Goal: Information Seeking & Learning: Learn about a topic

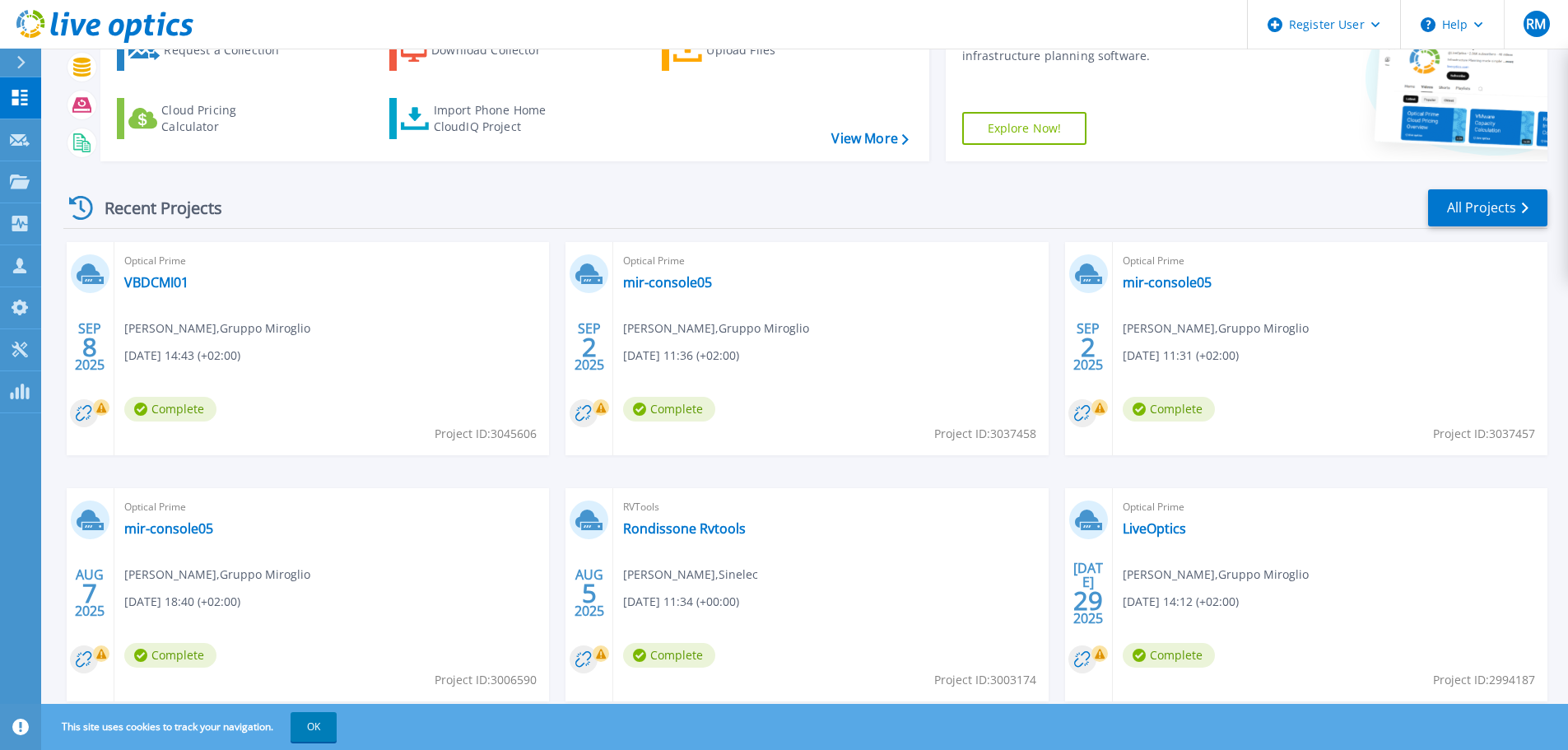
scroll to position [162, 0]
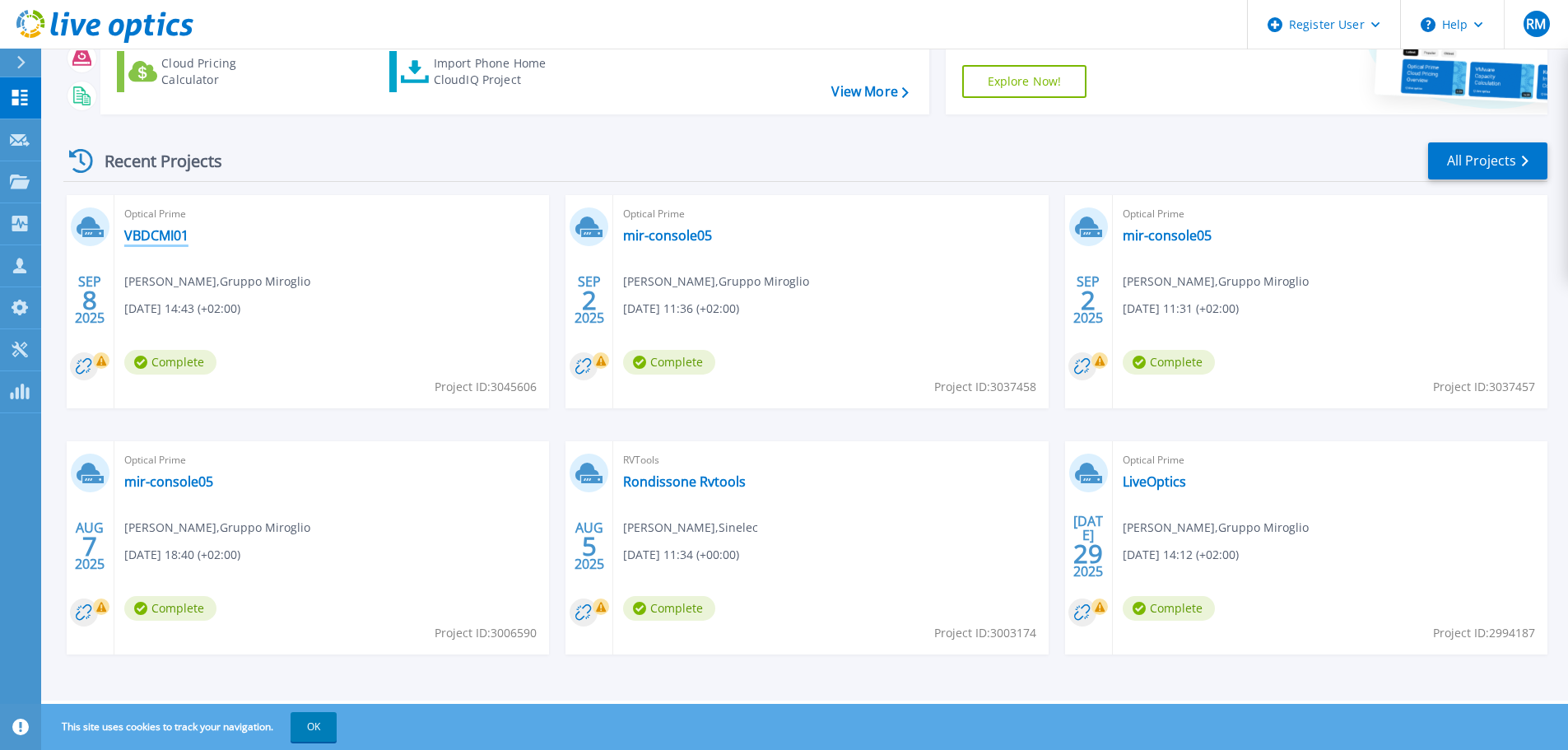
click at [151, 232] on link "VBDCMI01" at bounding box center [155, 235] width 64 height 17
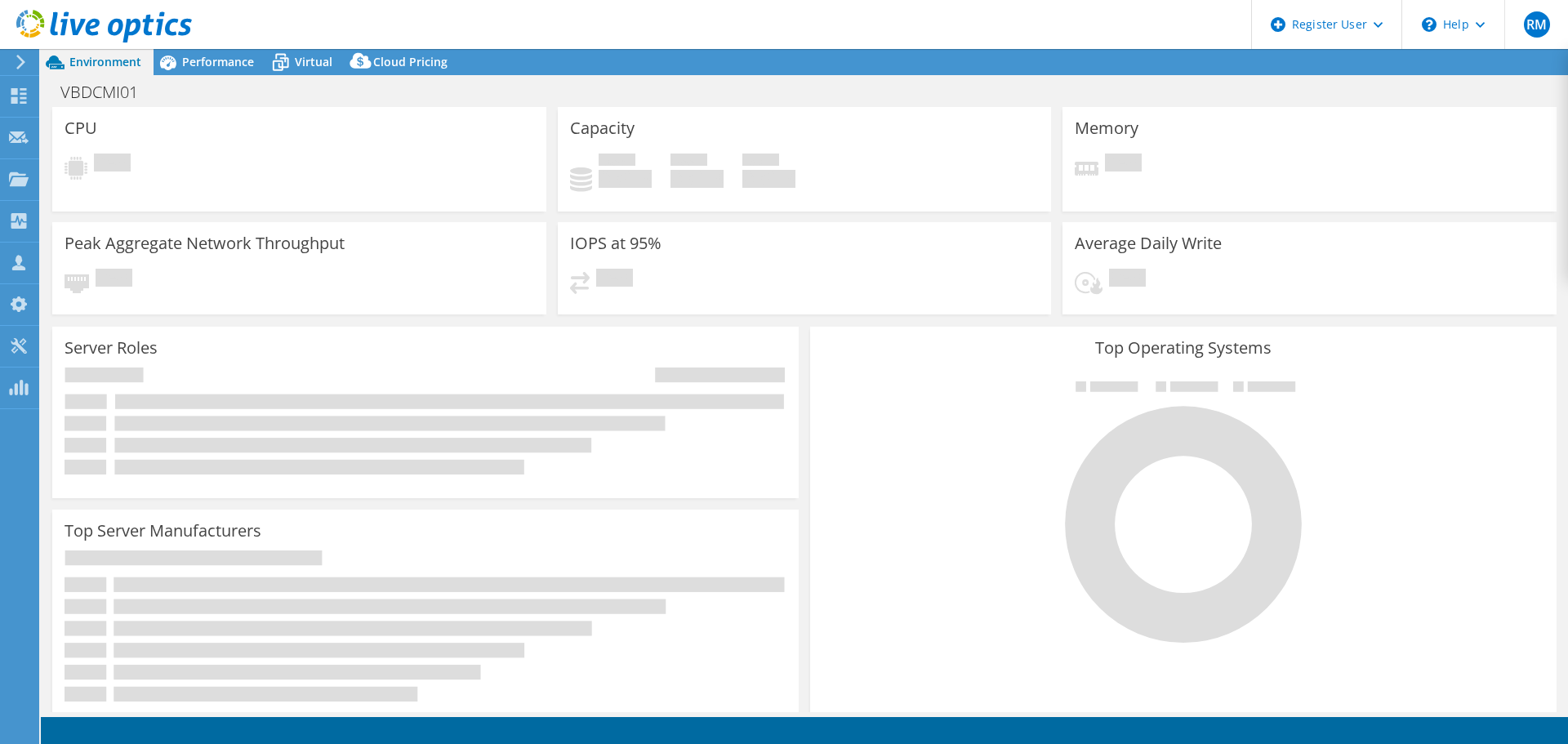
select select "USD"
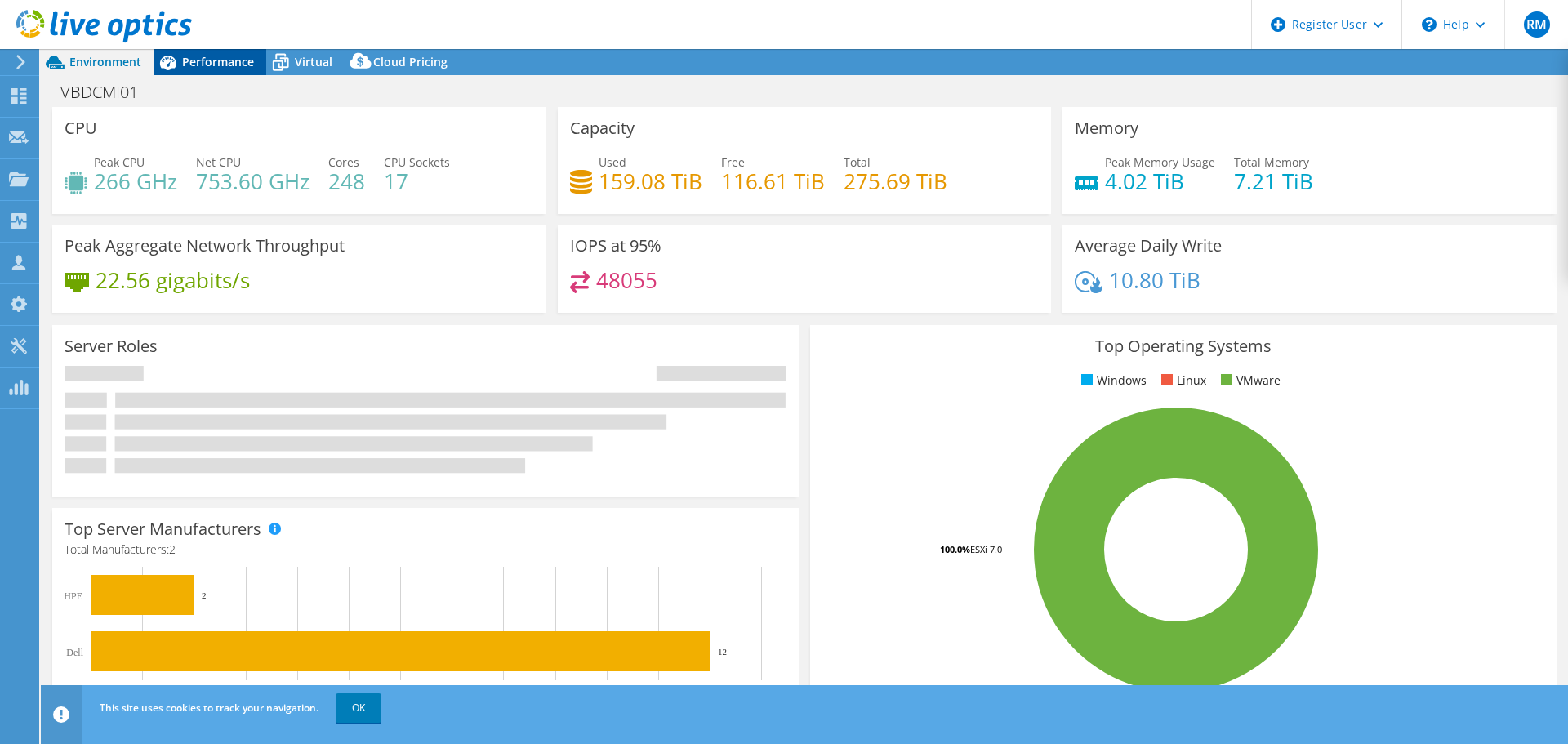
click at [216, 61] on span "Performance" at bounding box center [218, 61] width 72 height 16
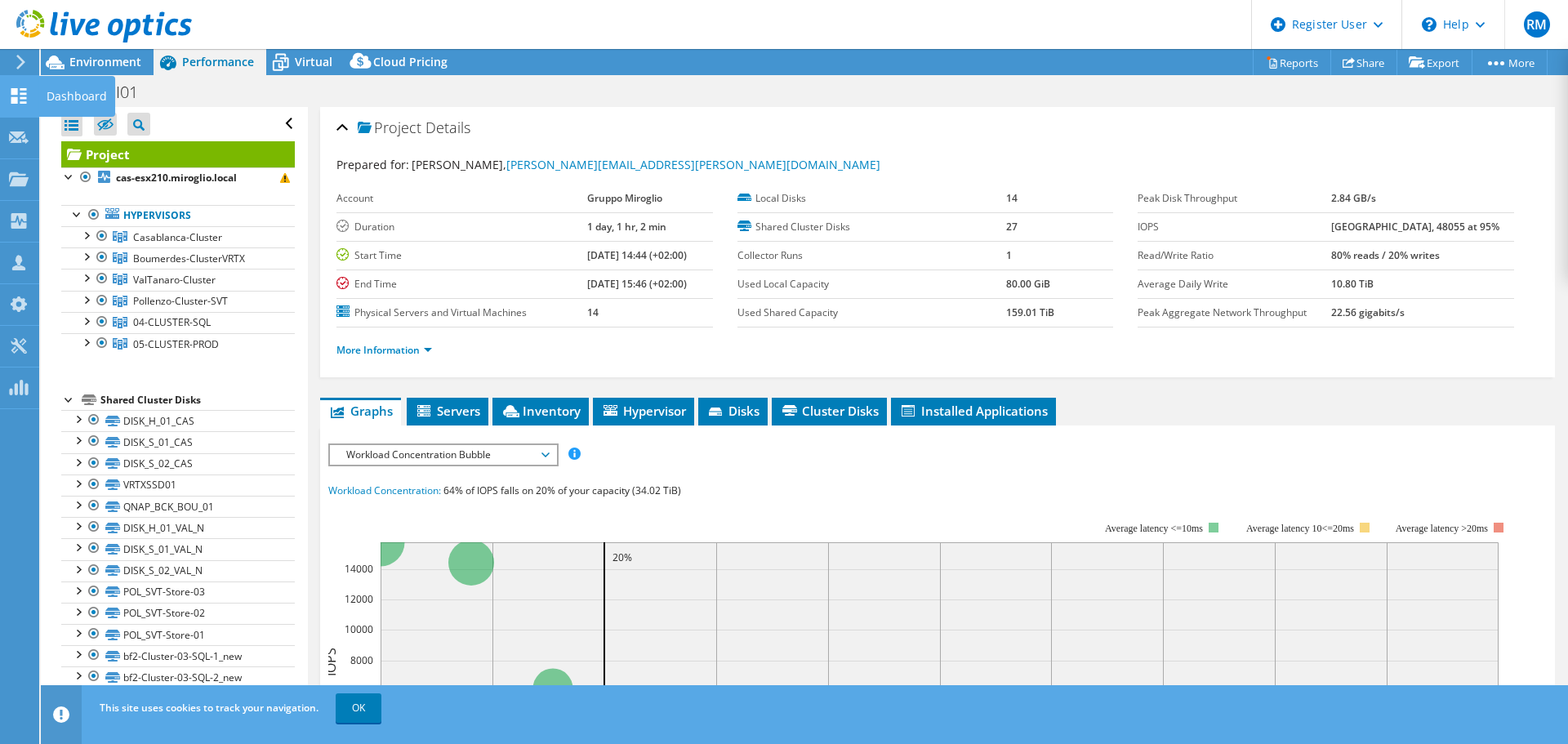
click at [20, 95] on icon at bounding box center [19, 96] width 20 height 16
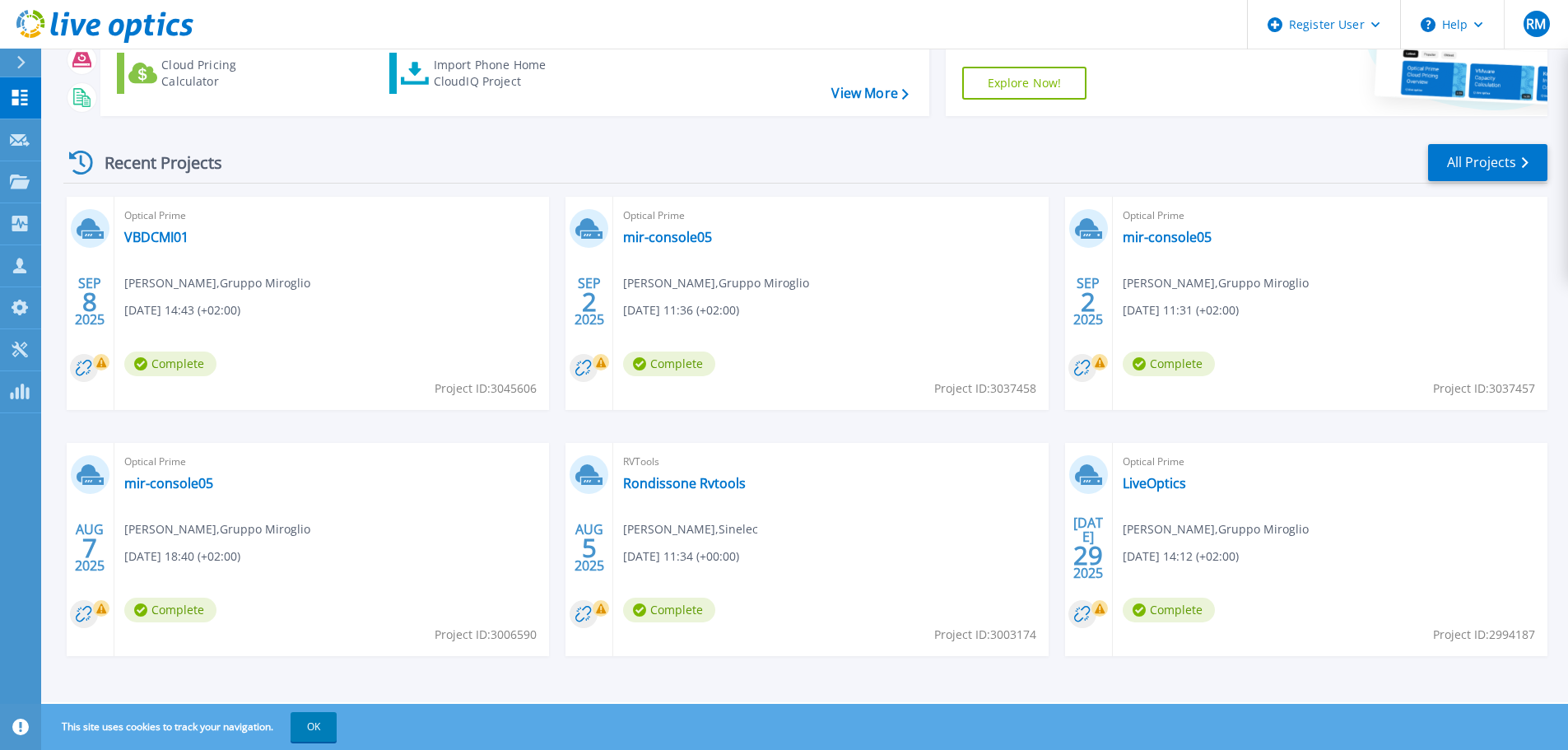
scroll to position [162, 0]
click at [158, 243] on link "VBDCMI01" at bounding box center [155, 235] width 64 height 17
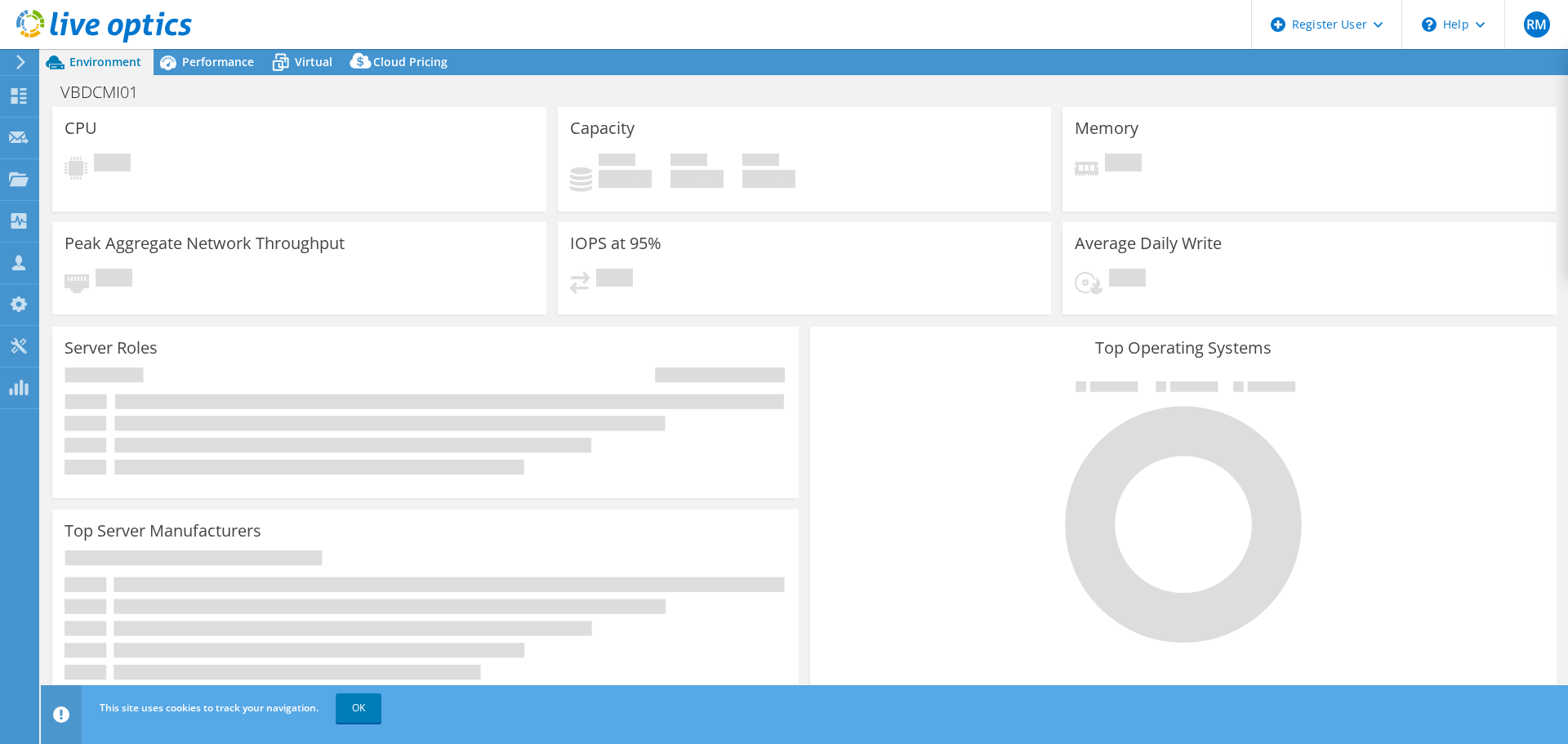
select select "USD"
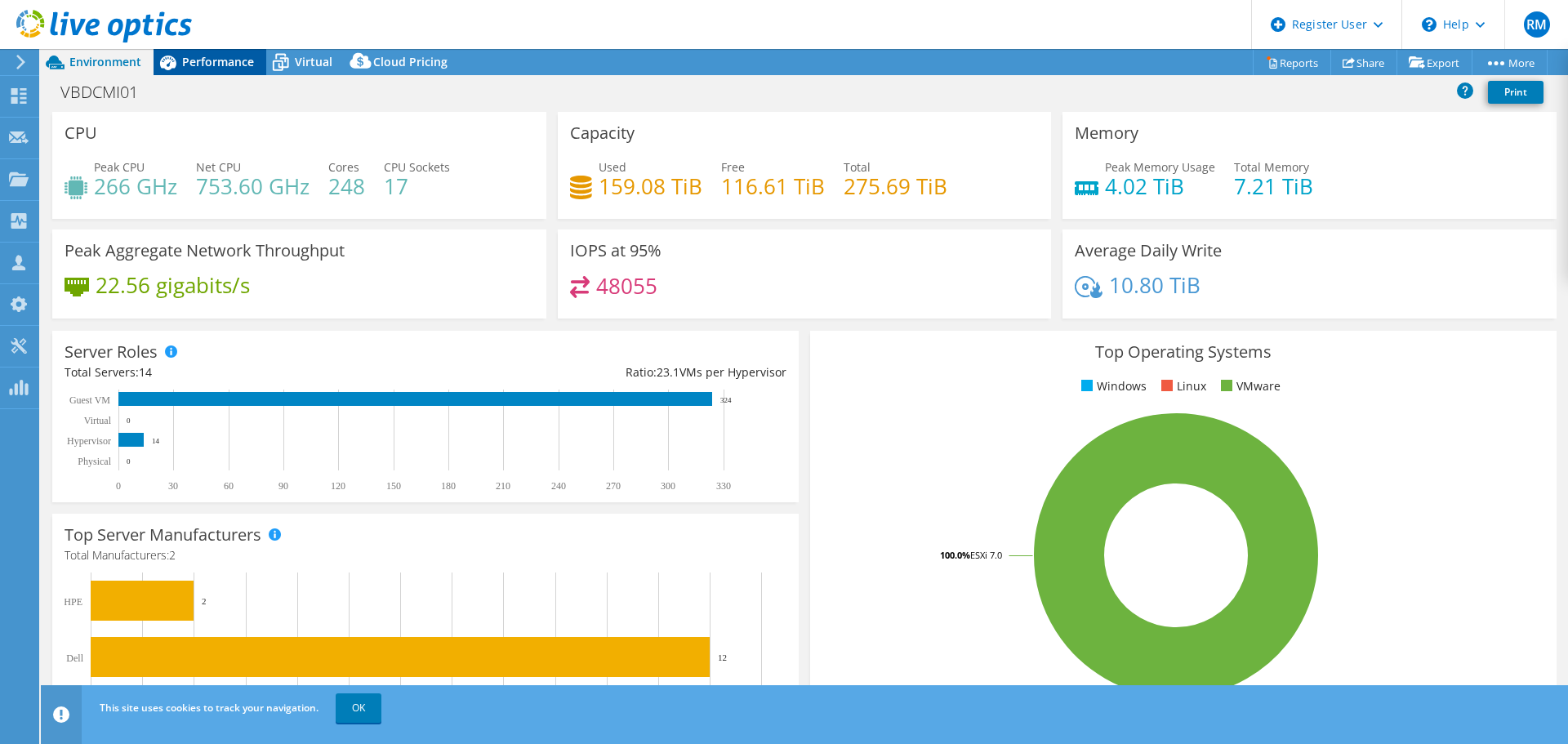
click at [218, 57] on span "Performance" at bounding box center [218, 61] width 72 height 16
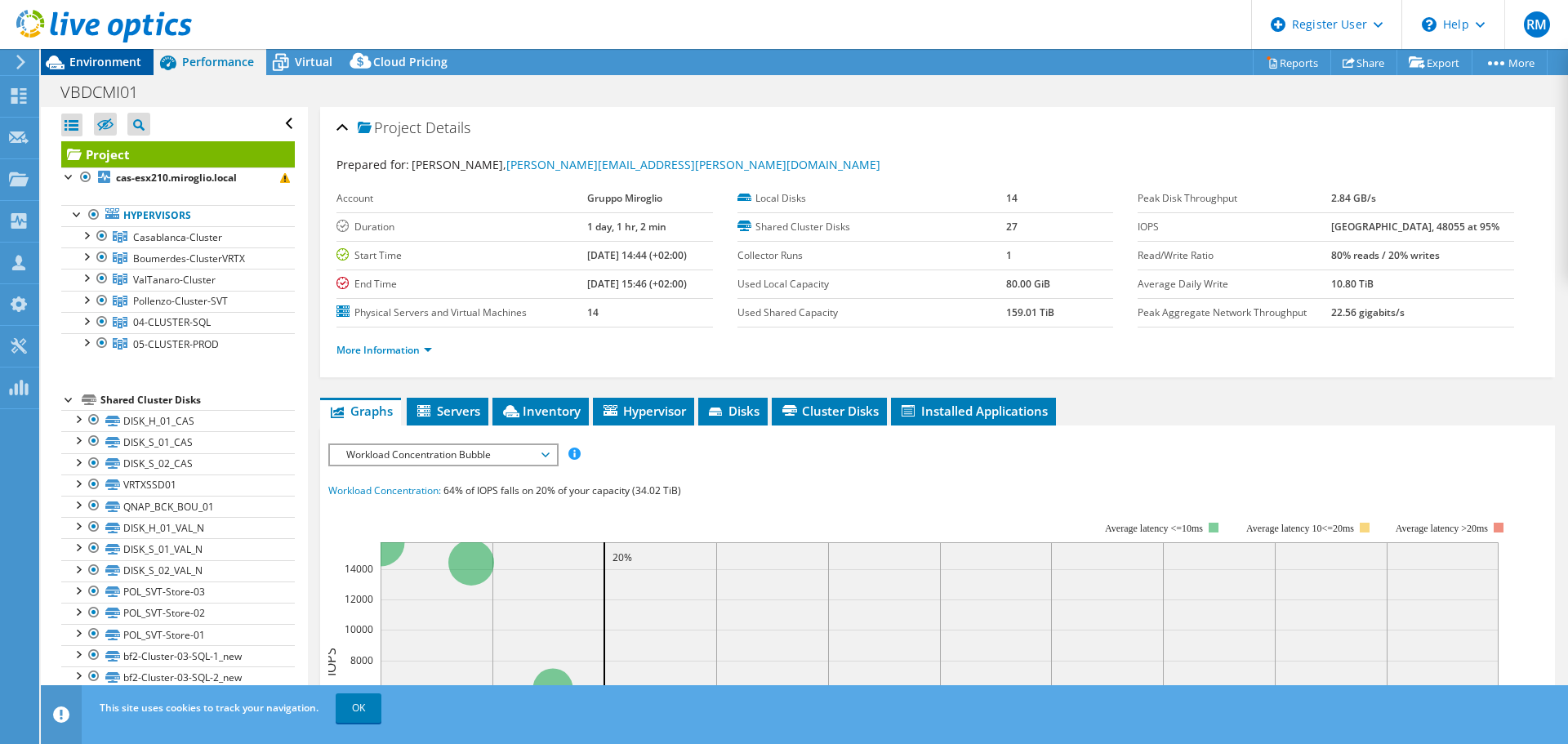
click at [100, 60] on span "Environment" at bounding box center [105, 61] width 72 height 16
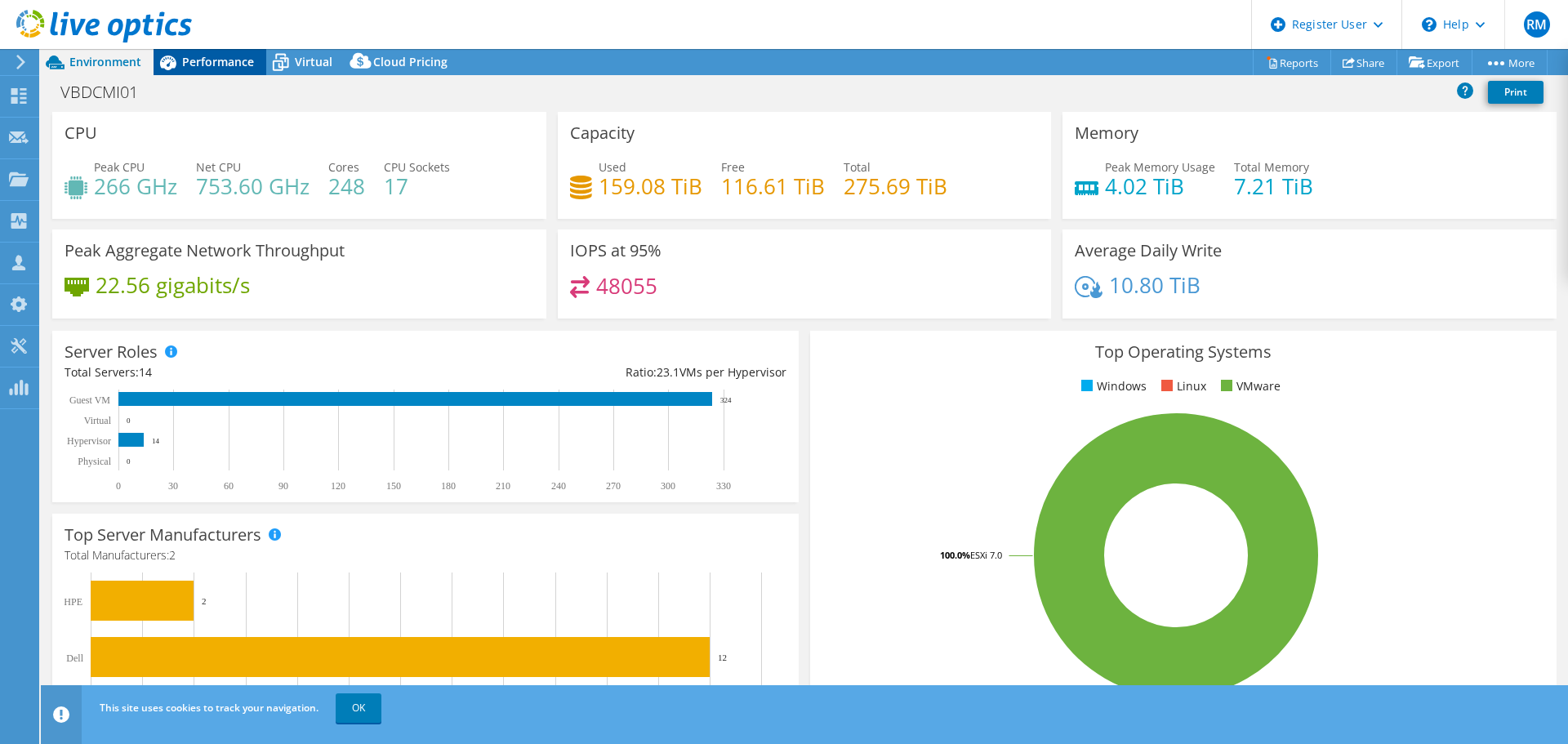
click at [196, 60] on span "Performance" at bounding box center [218, 61] width 72 height 16
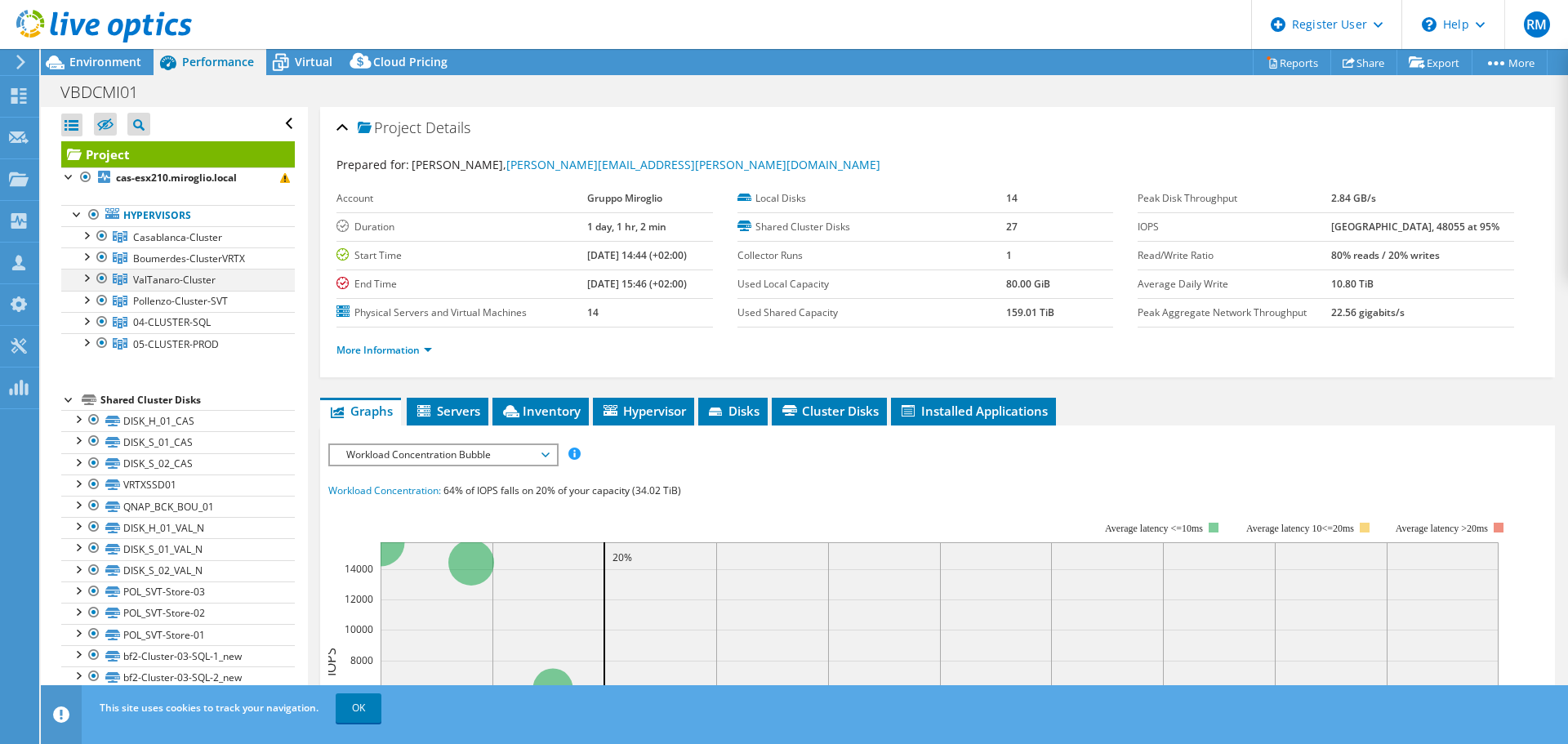
click at [103, 279] on div at bounding box center [101, 279] width 17 height 20
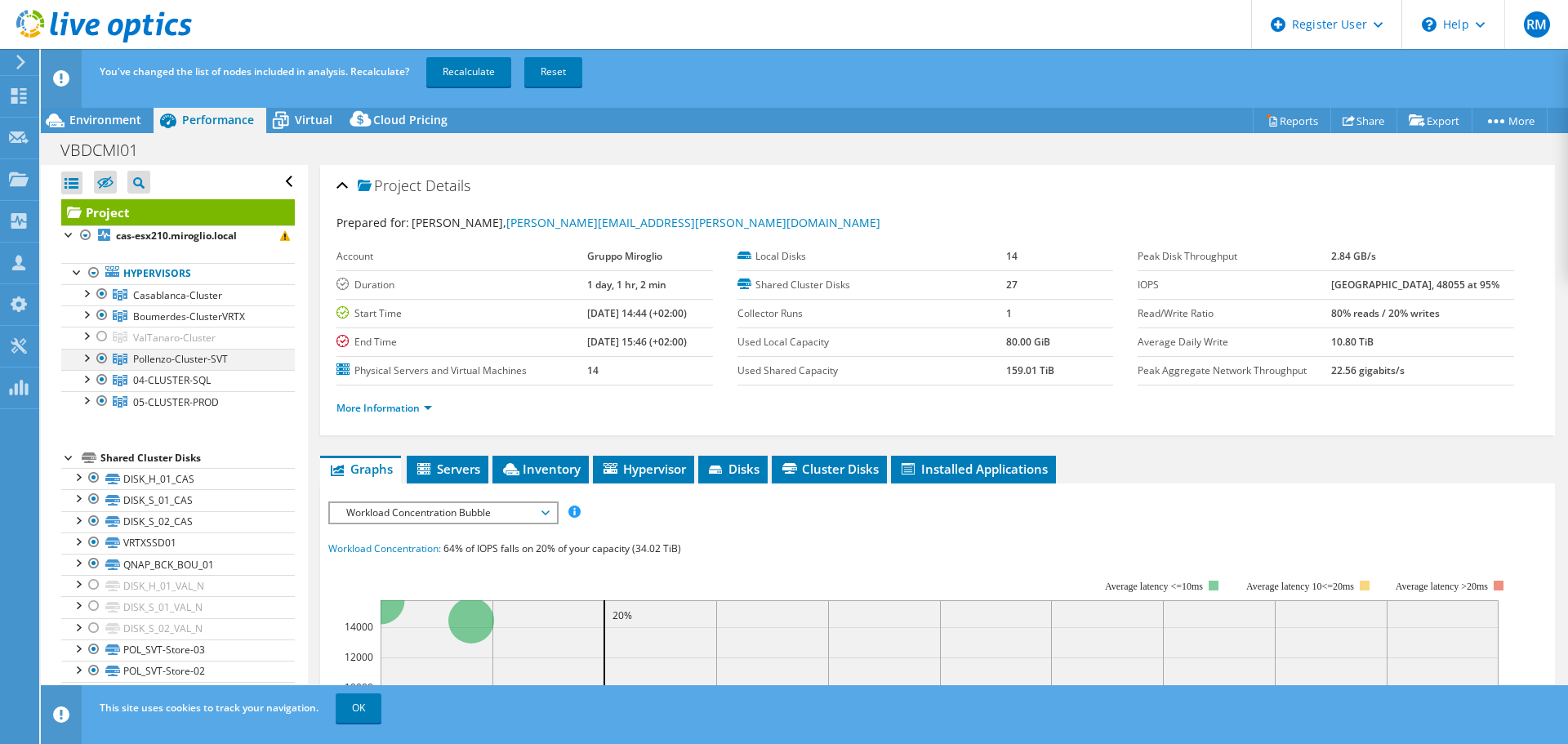
click at [99, 360] on div at bounding box center [101, 359] width 17 height 20
click at [98, 382] on div at bounding box center [101, 379] width 17 height 20
click at [101, 403] on div at bounding box center [101, 401] width 17 height 20
click at [454, 69] on link "Recalculate" at bounding box center [468, 72] width 85 height 29
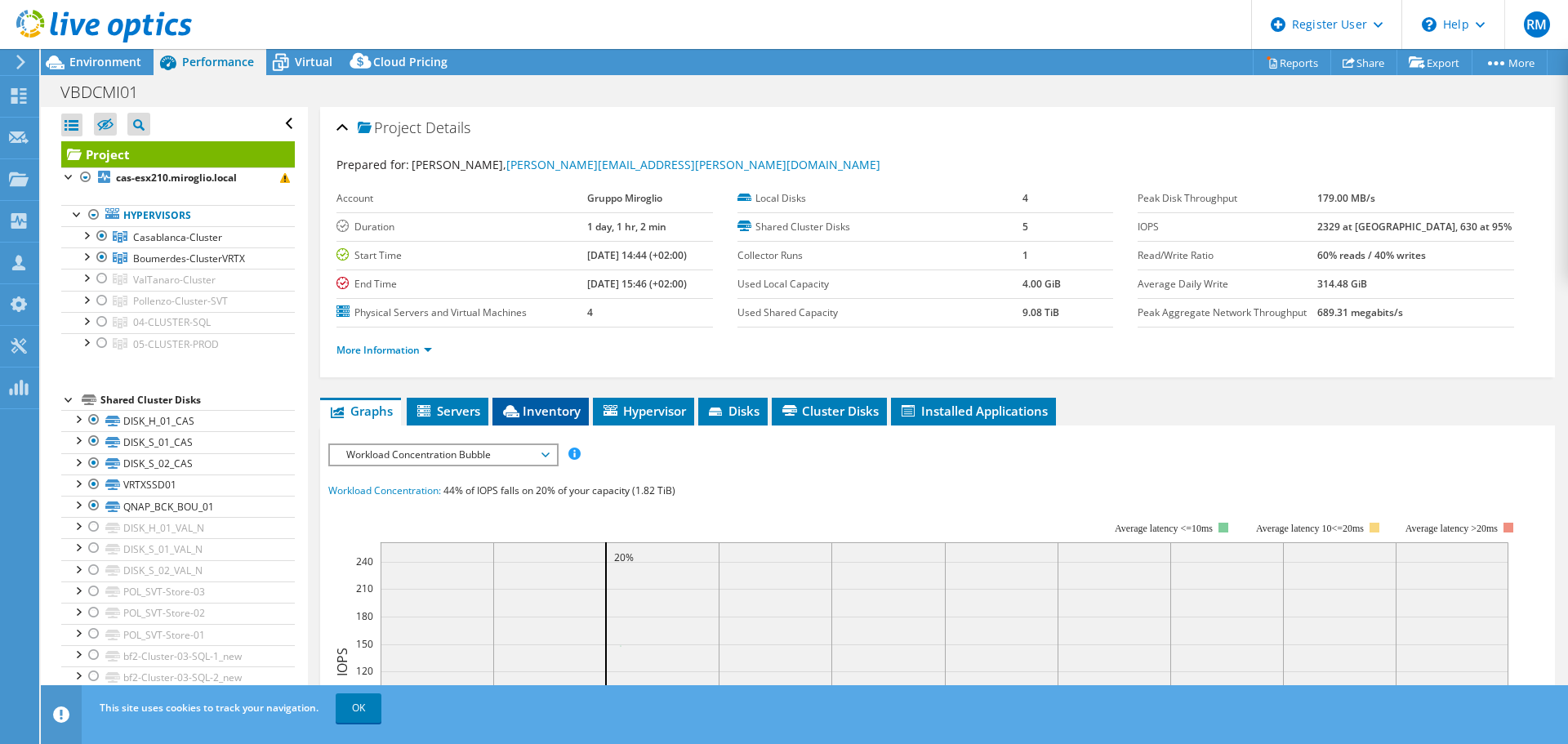
click at [526, 411] on span "Inventory" at bounding box center [540, 411] width 80 height 17
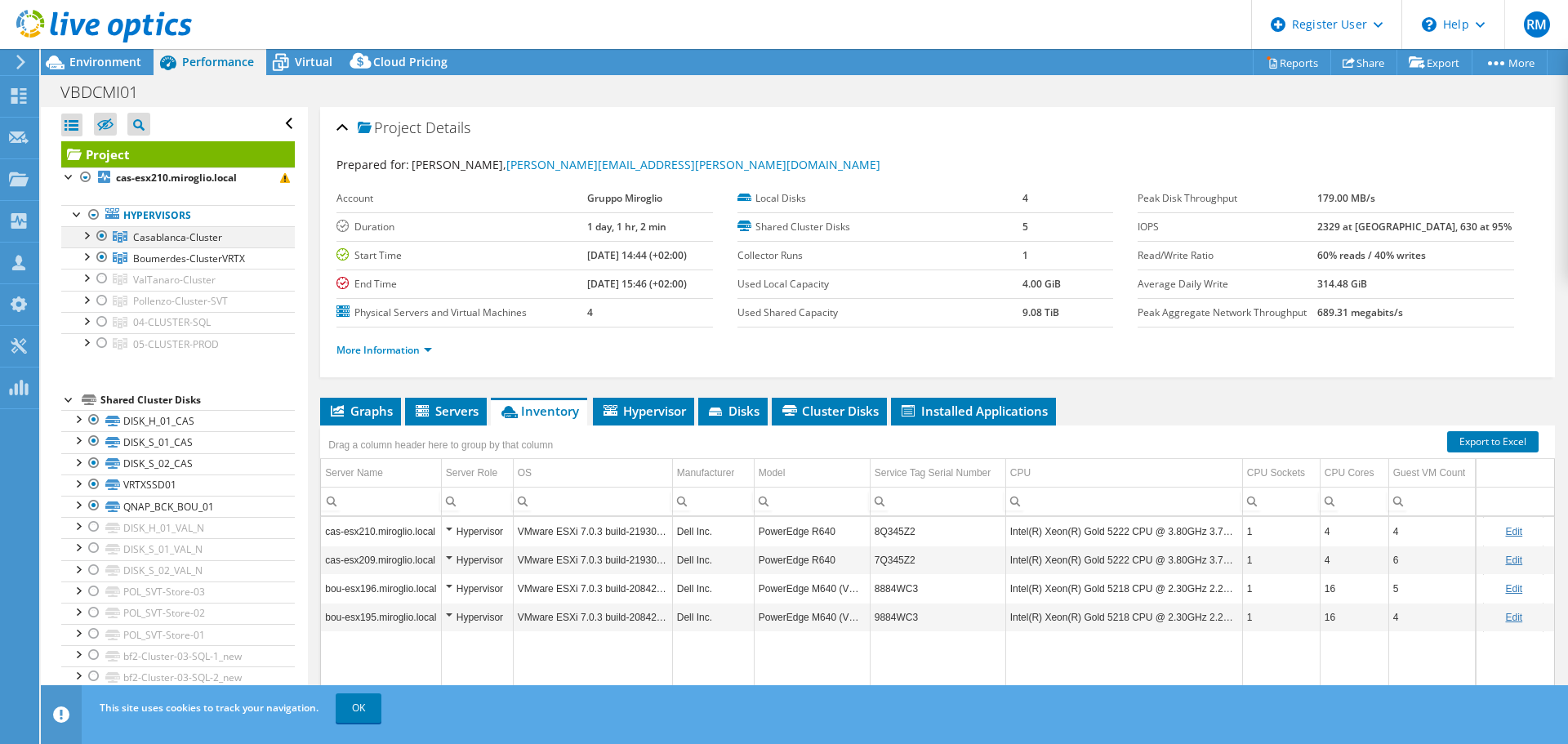
click at [103, 235] on div at bounding box center [101, 236] width 17 height 20
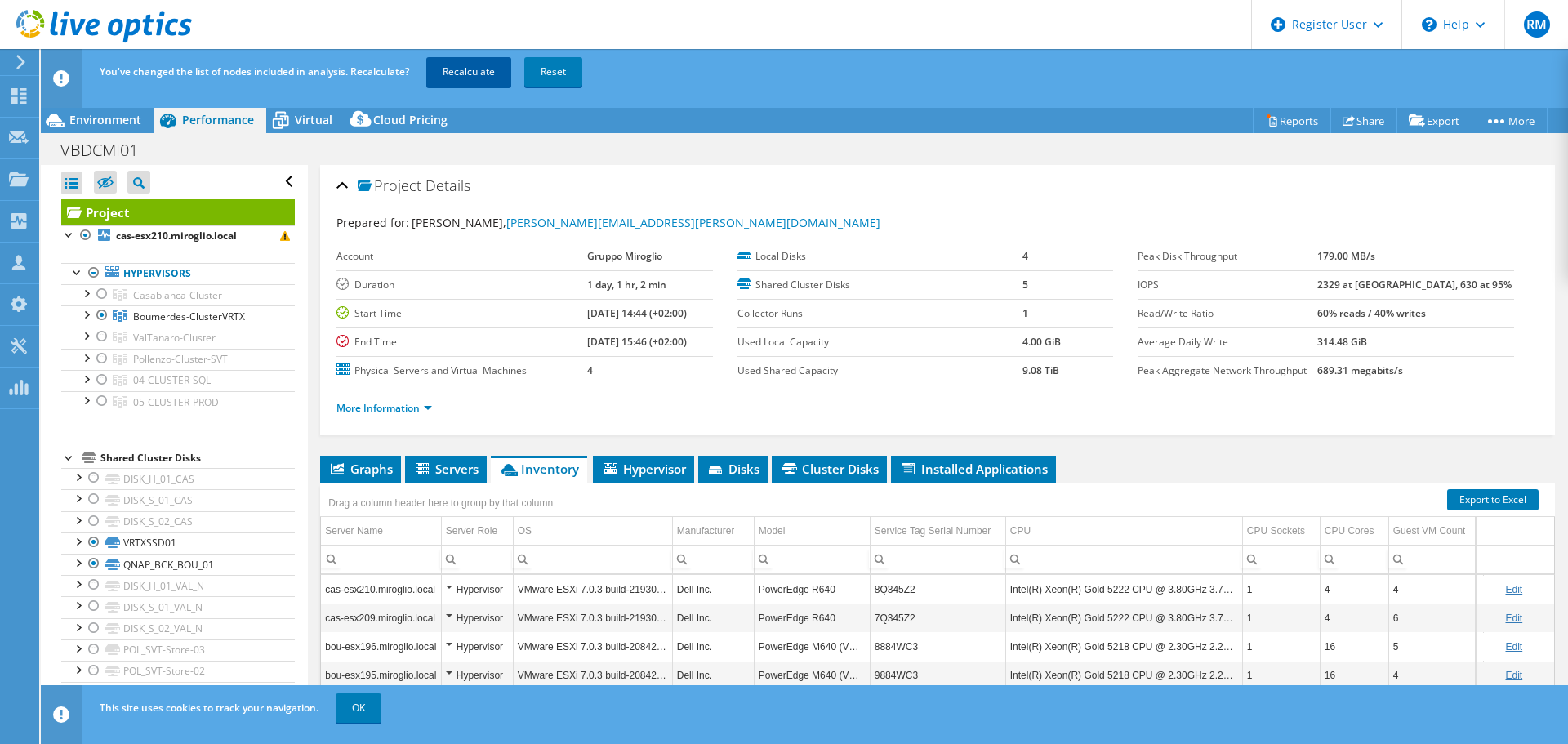
click at [469, 68] on link "Recalculate" at bounding box center [468, 72] width 85 height 29
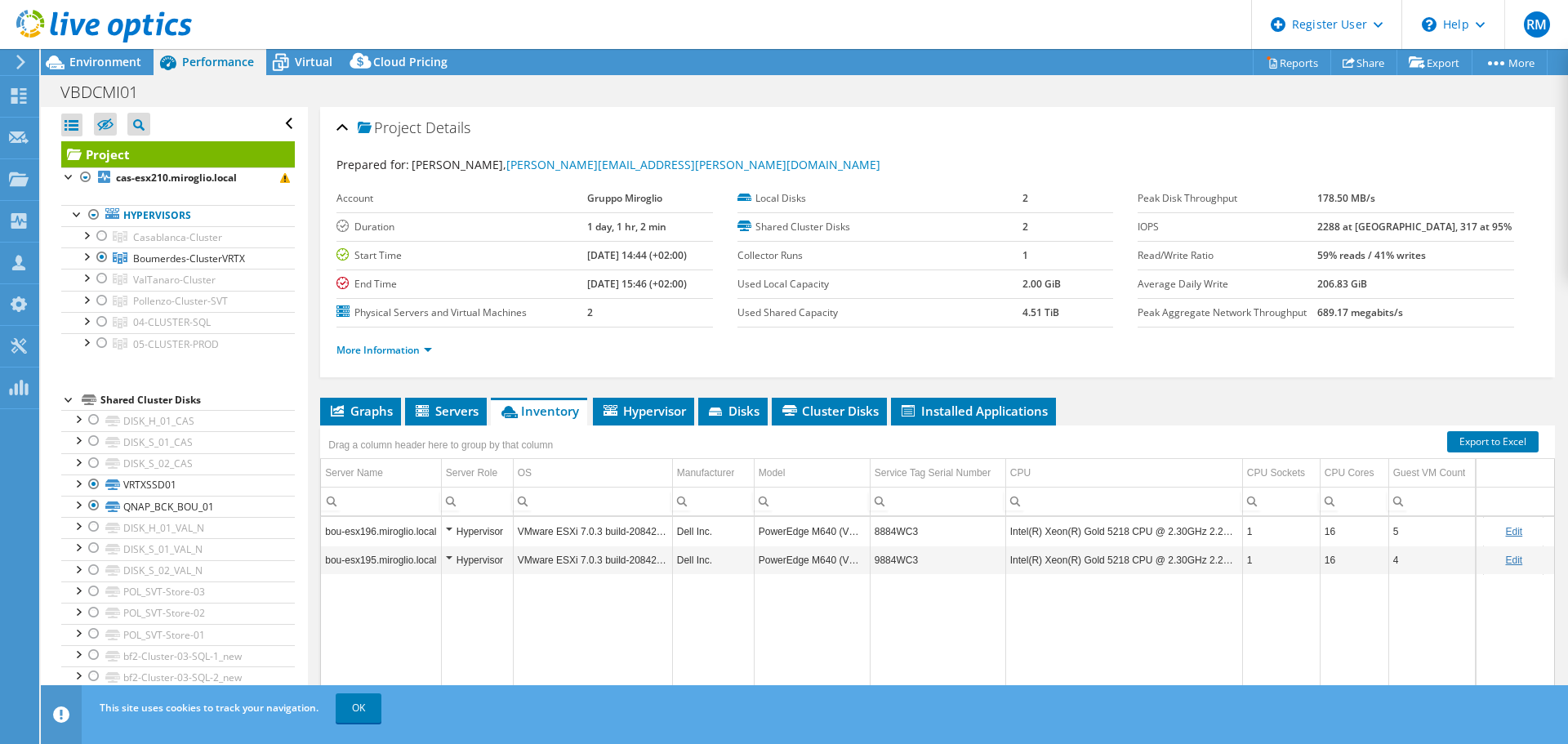
click at [116, 54] on div at bounding box center [96, 27] width 192 height 55
click at [104, 65] on span "Environment" at bounding box center [105, 61] width 72 height 16
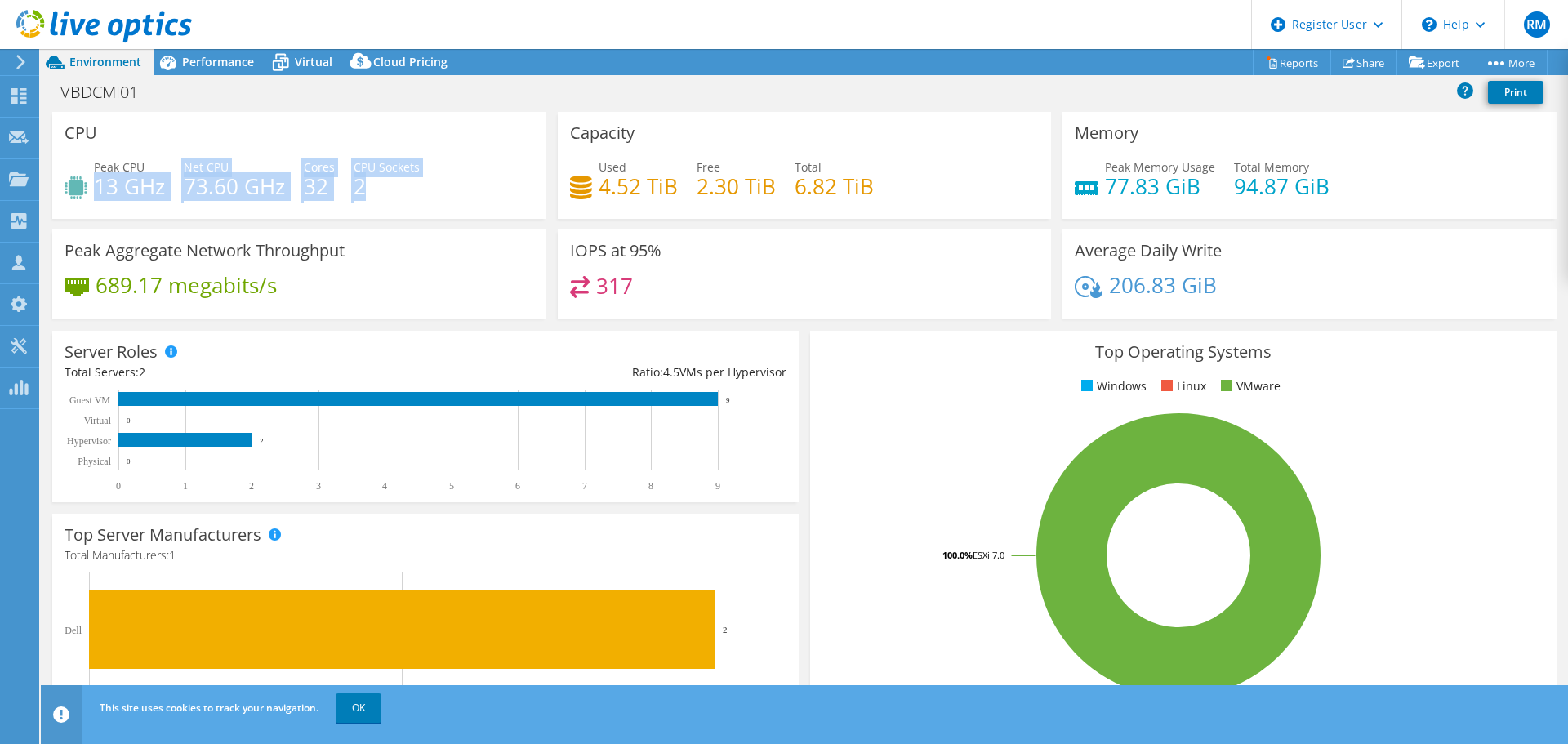
drag, startPoint x: 98, startPoint y: 178, endPoint x: 420, endPoint y: 190, distance: 322.2
click at [420, 190] on div "Peak CPU 13 GHz Net CPU 73.60 GHz Cores 32 CPU Sockets 2" at bounding box center [298, 184] width 469 height 53
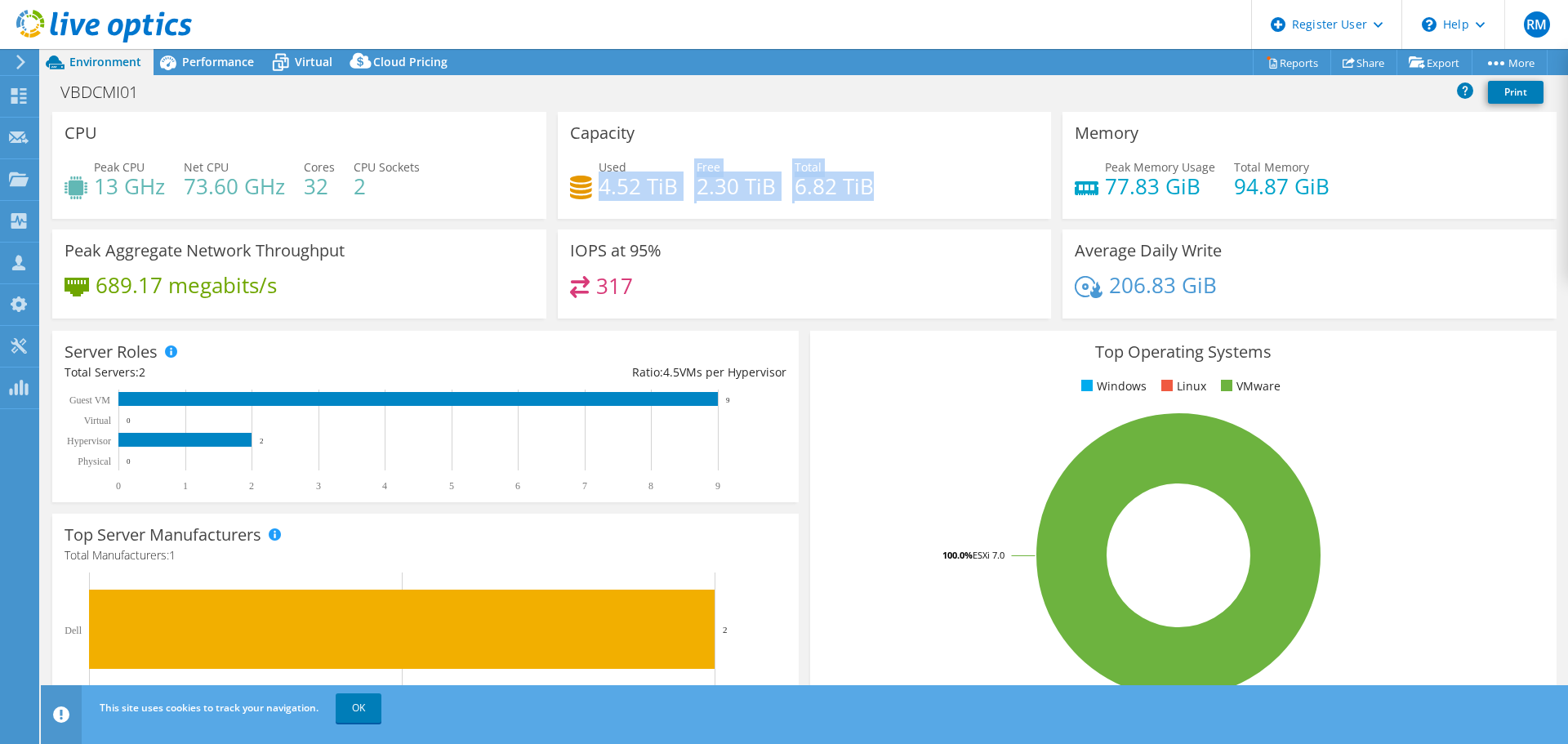
drag, startPoint x: 597, startPoint y: 183, endPoint x: 891, endPoint y: 190, distance: 294.1
click at [891, 190] on div "Used 4.52 TiB Free 2.30 TiB Total 6.82 TiB" at bounding box center [804, 184] width 469 height 53
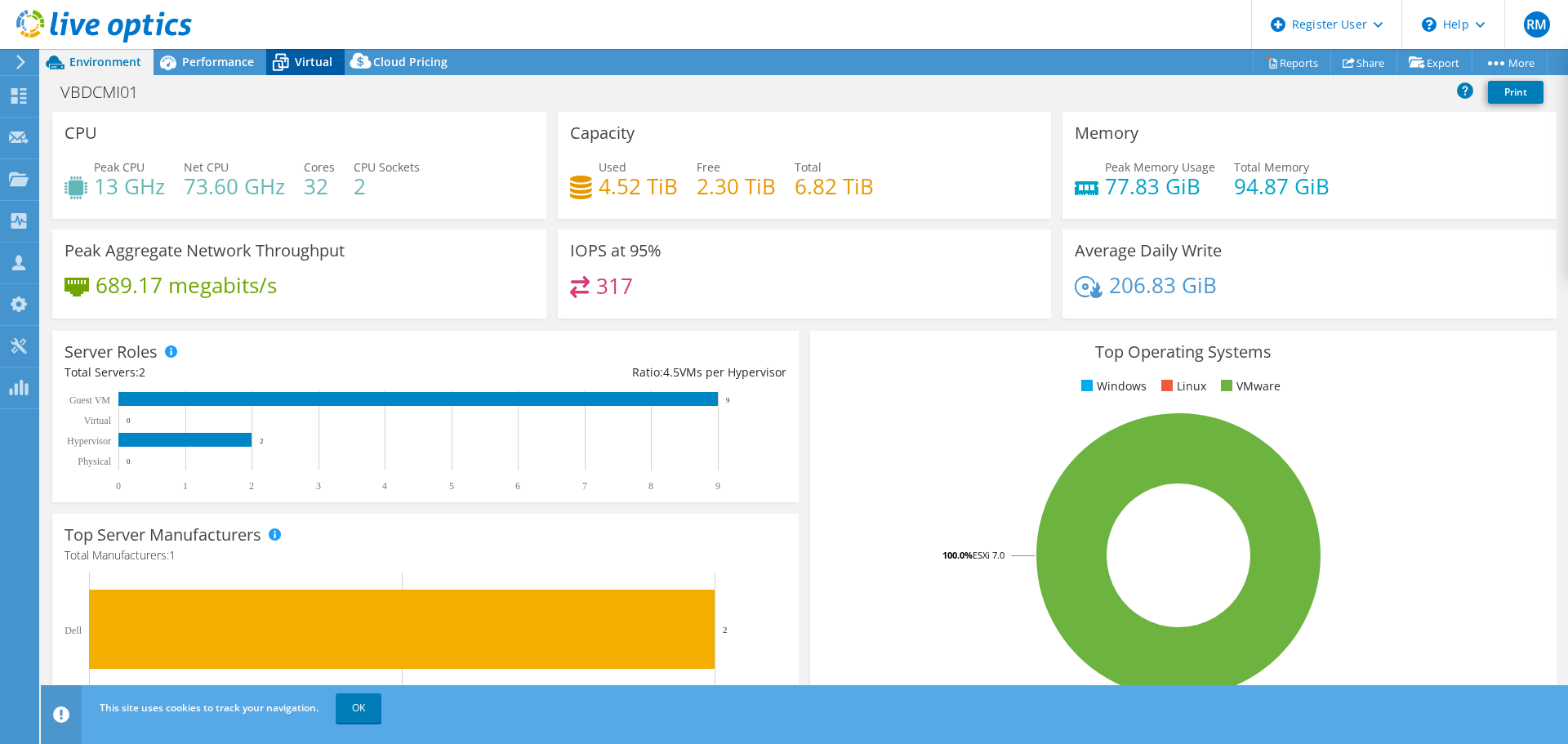
click at [297, 59] on span "Virtual" at bounding box center [313, 61] width 38 height 16
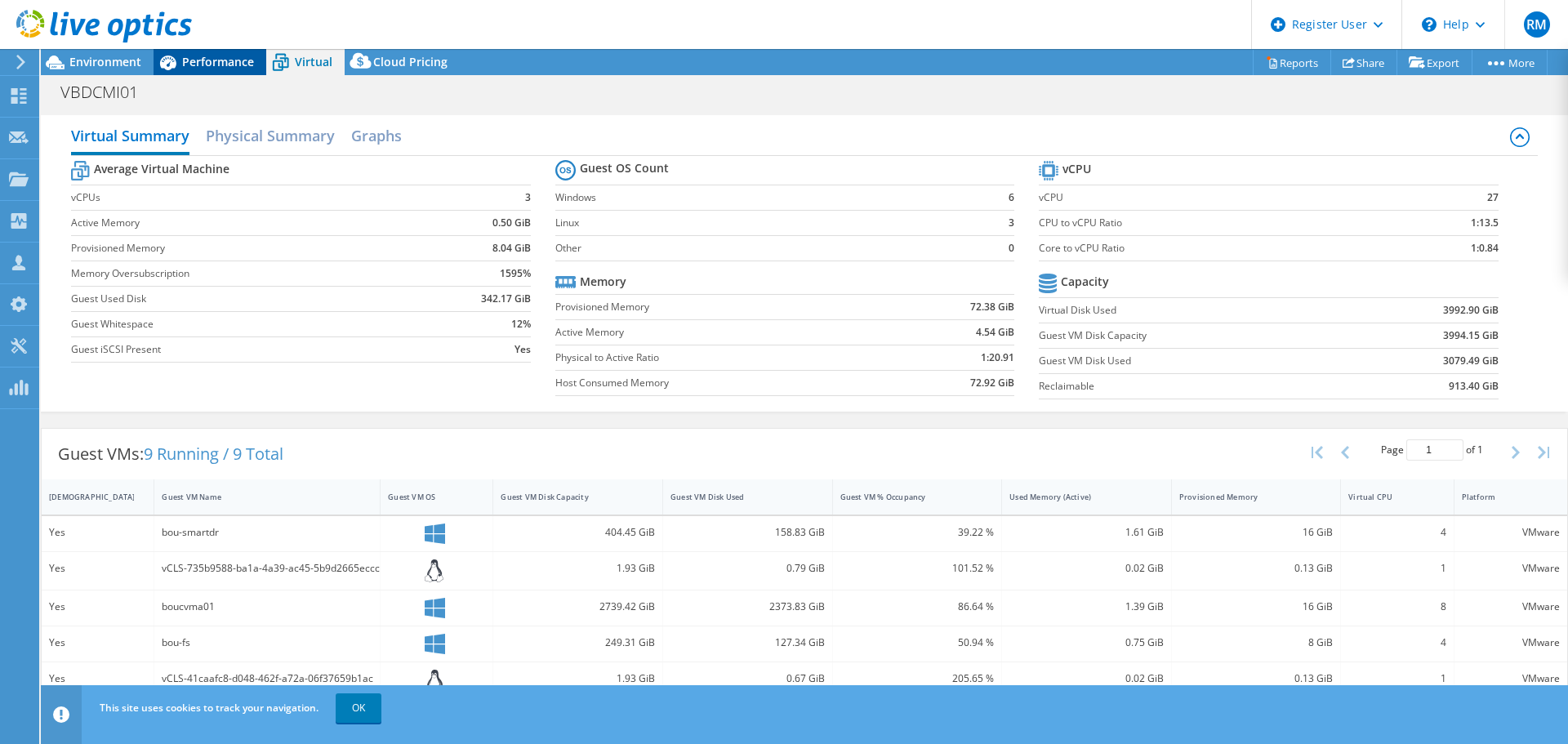
click at [200, 59] on span "Performance" at bounding box center [218, 61] width 72 height 16
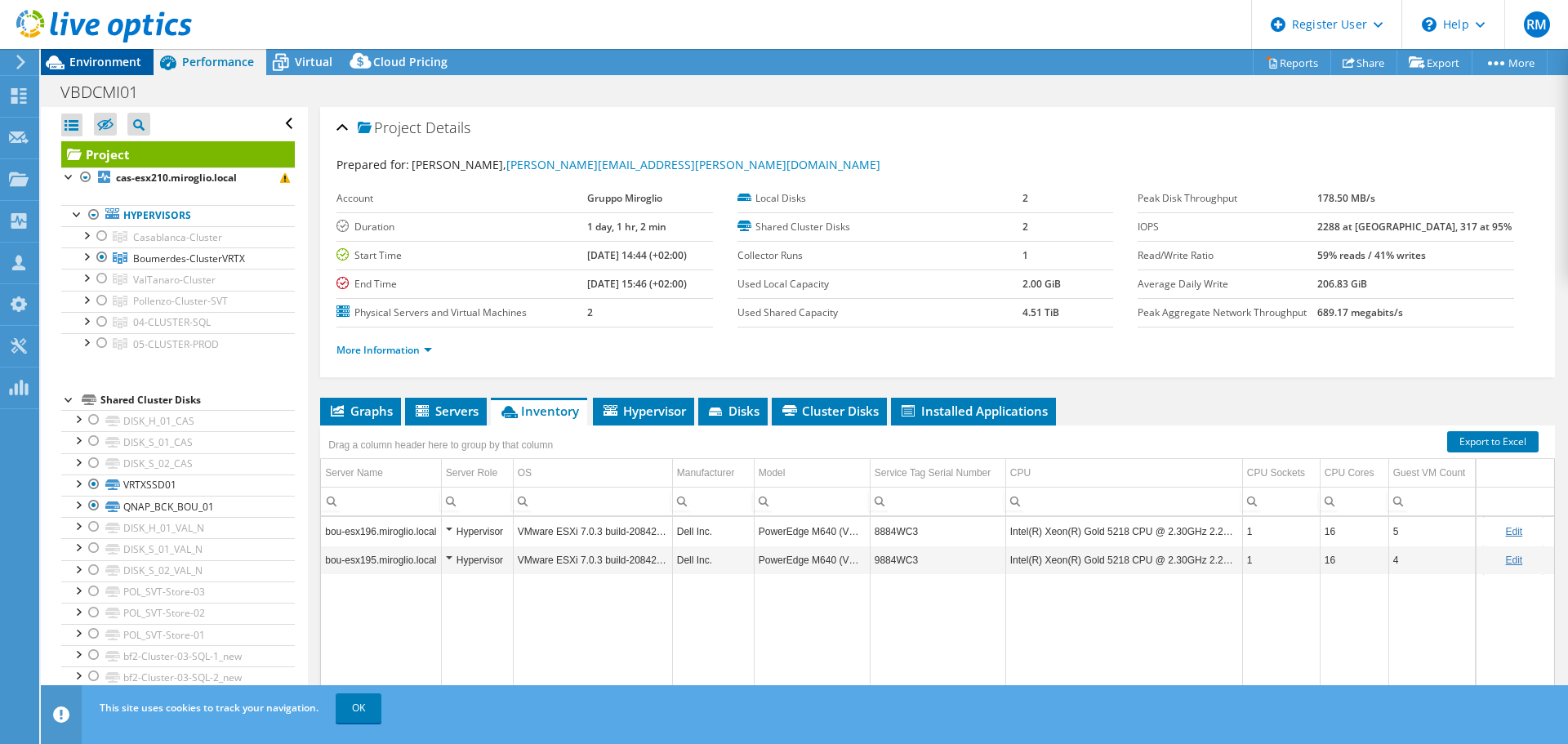
click at [94, 61] on span "Environment" at bounding box center [105, 61] width 72 height 16
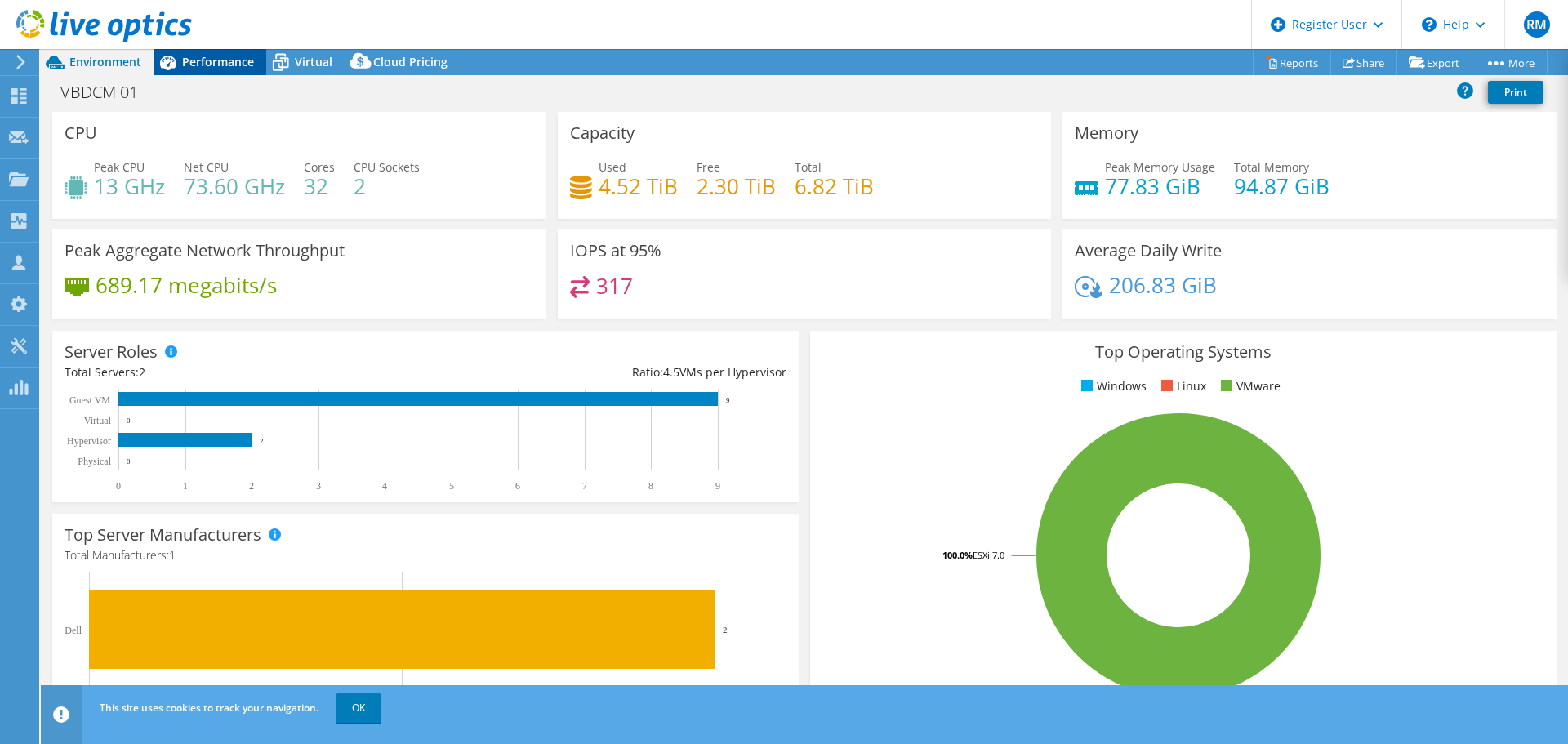
click at [213, 52] on div "Performance" at bounding box center [210, 61] width 113 height 26
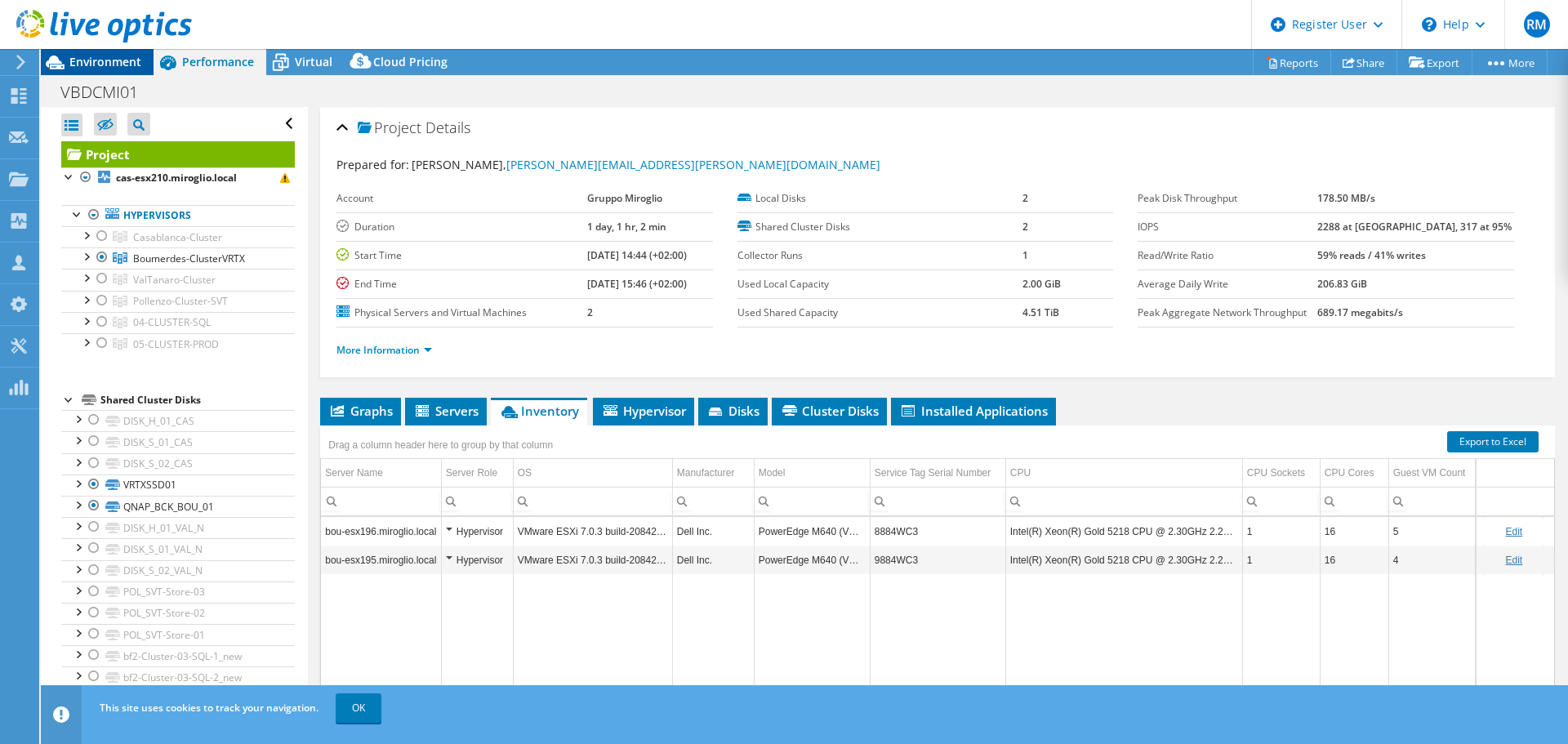
click at [88, 55] on span "Environment" at bounding box center [105, 61] width 72 height 16
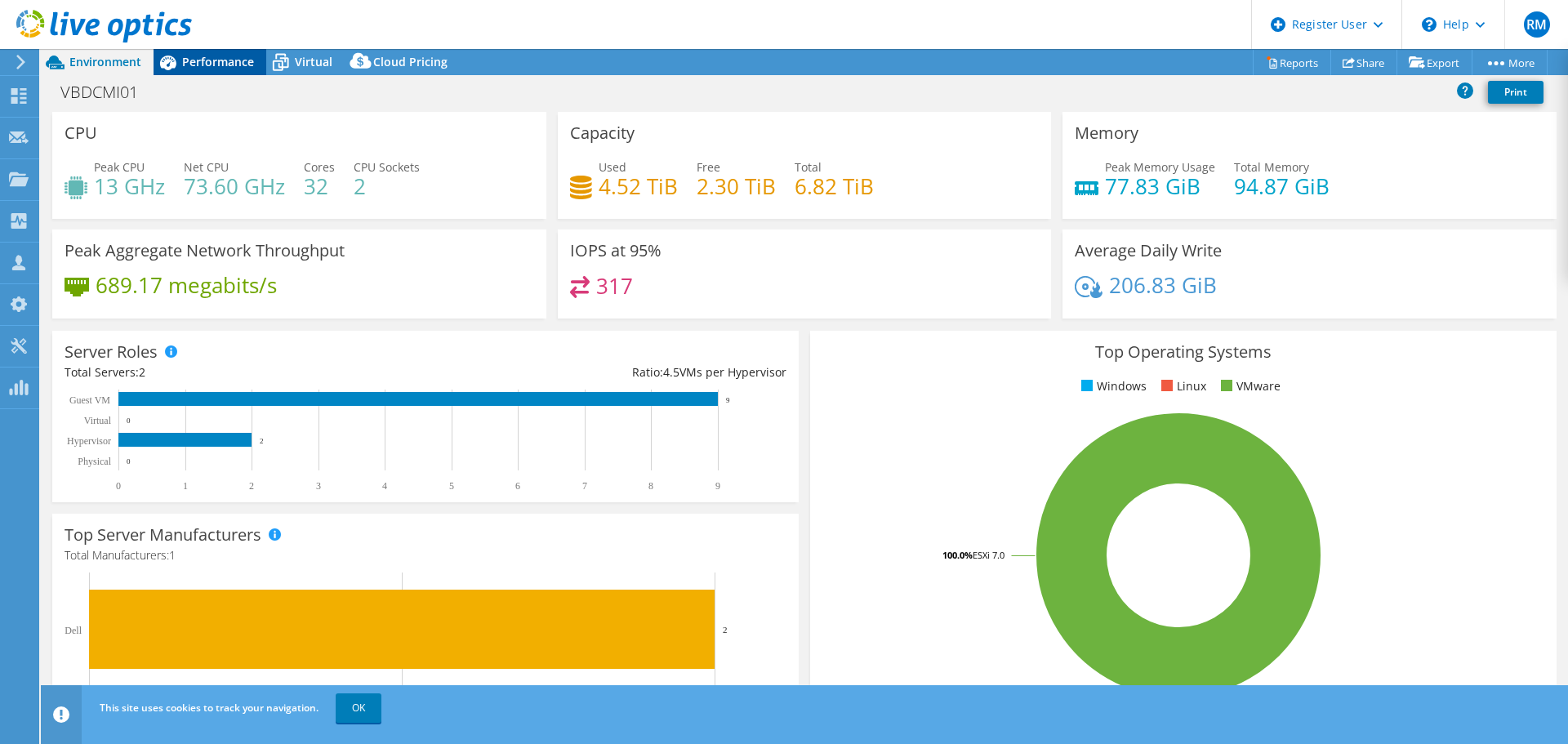
click at [198, 57] on span "Performance" at bounding box center [218, 61] width 72 height 16
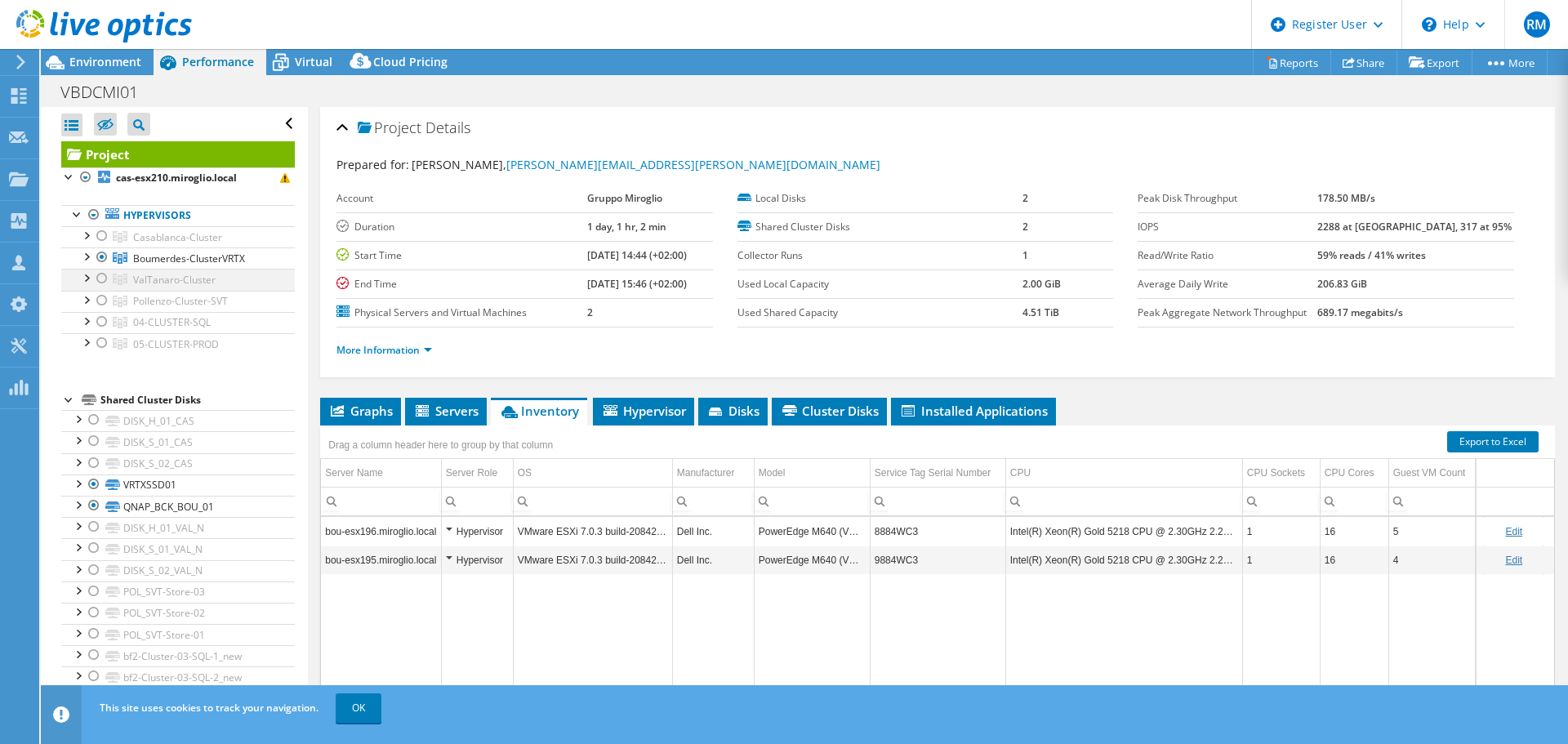
click at [102, 275] on div at bounding box center [101, 279] width 17 height 20
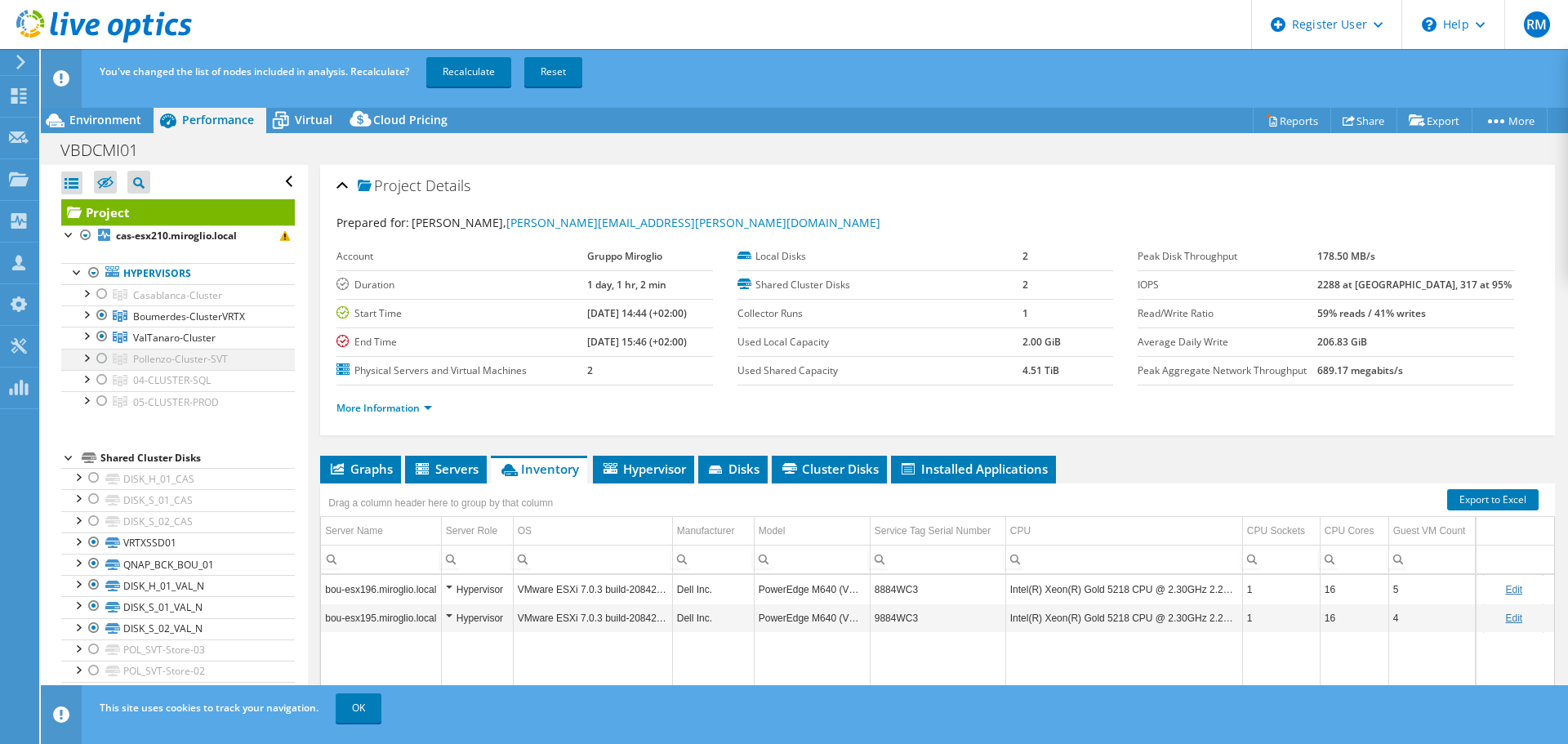
click at [103, 361] on div at bounding box center [101, 359] width 17 height 20
click at [467, 62] on link "Recalculate" at bounding box center [468, 72] width 85 height 29
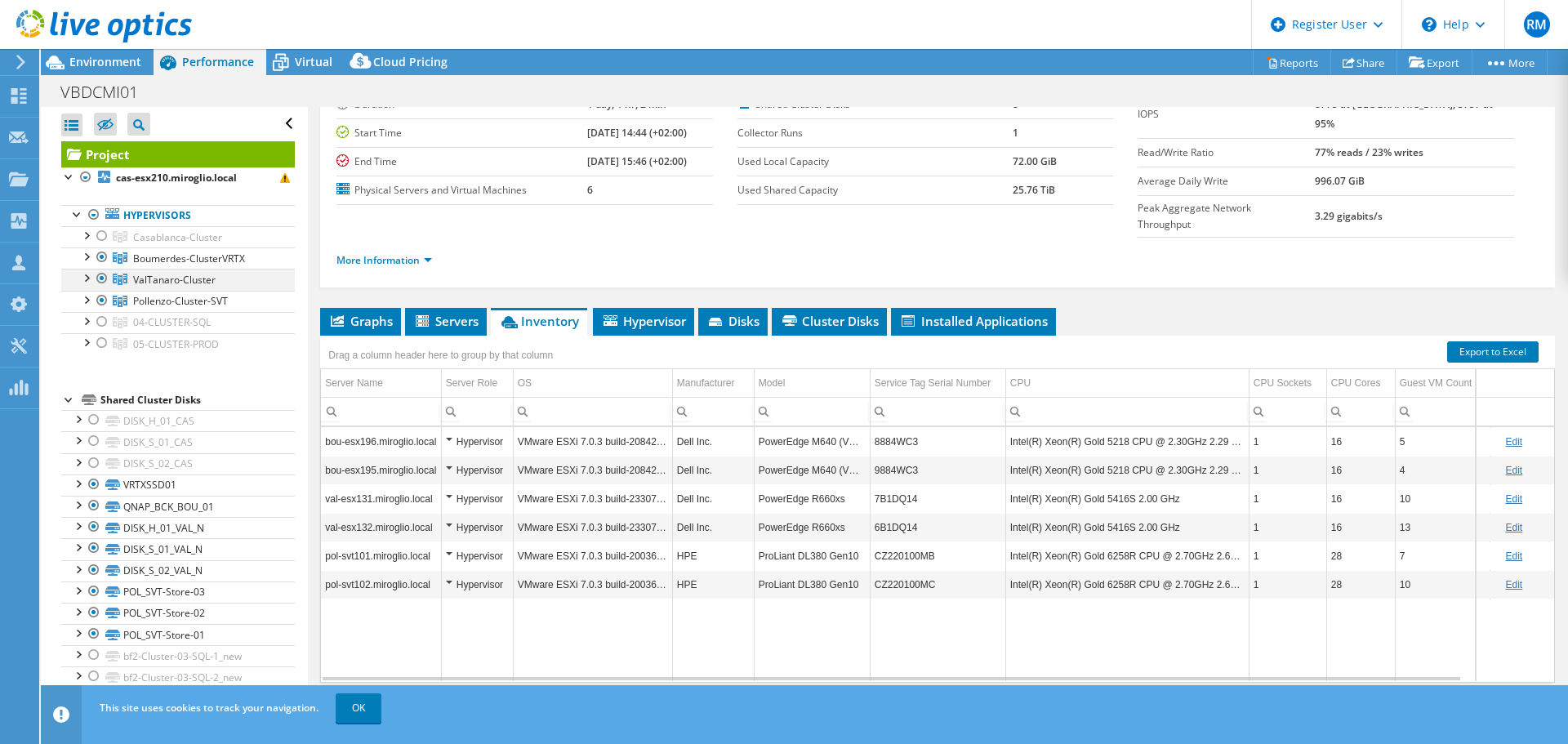
click at [101, 276] on div at bounding box center [101, 279] width 17 height 20
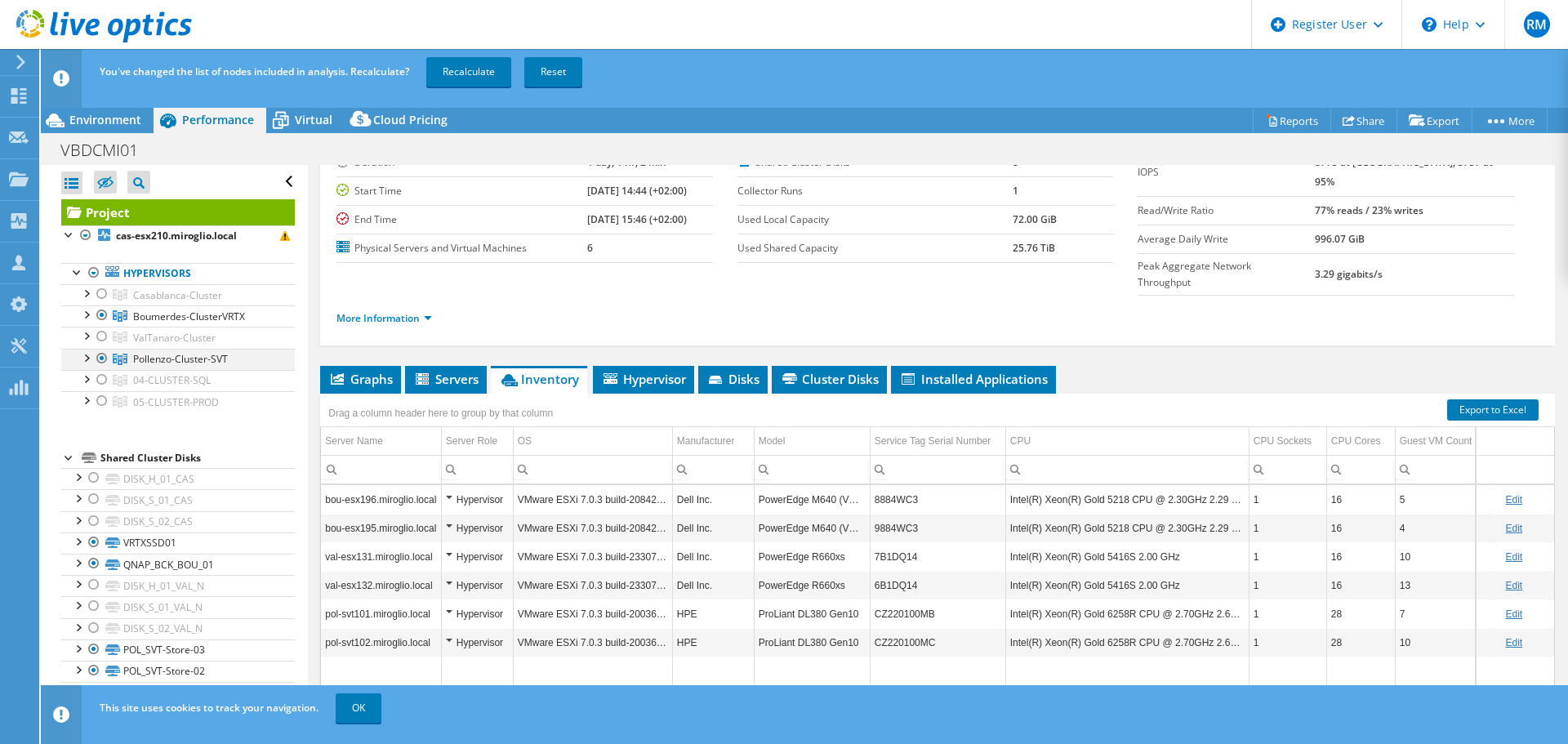
click at [103, 359] on div at bounding box center [101, 359] width 17 height 20
click at [478, 73] on link "Recalculate" at bounding box center [468, 72] width 85 height 29
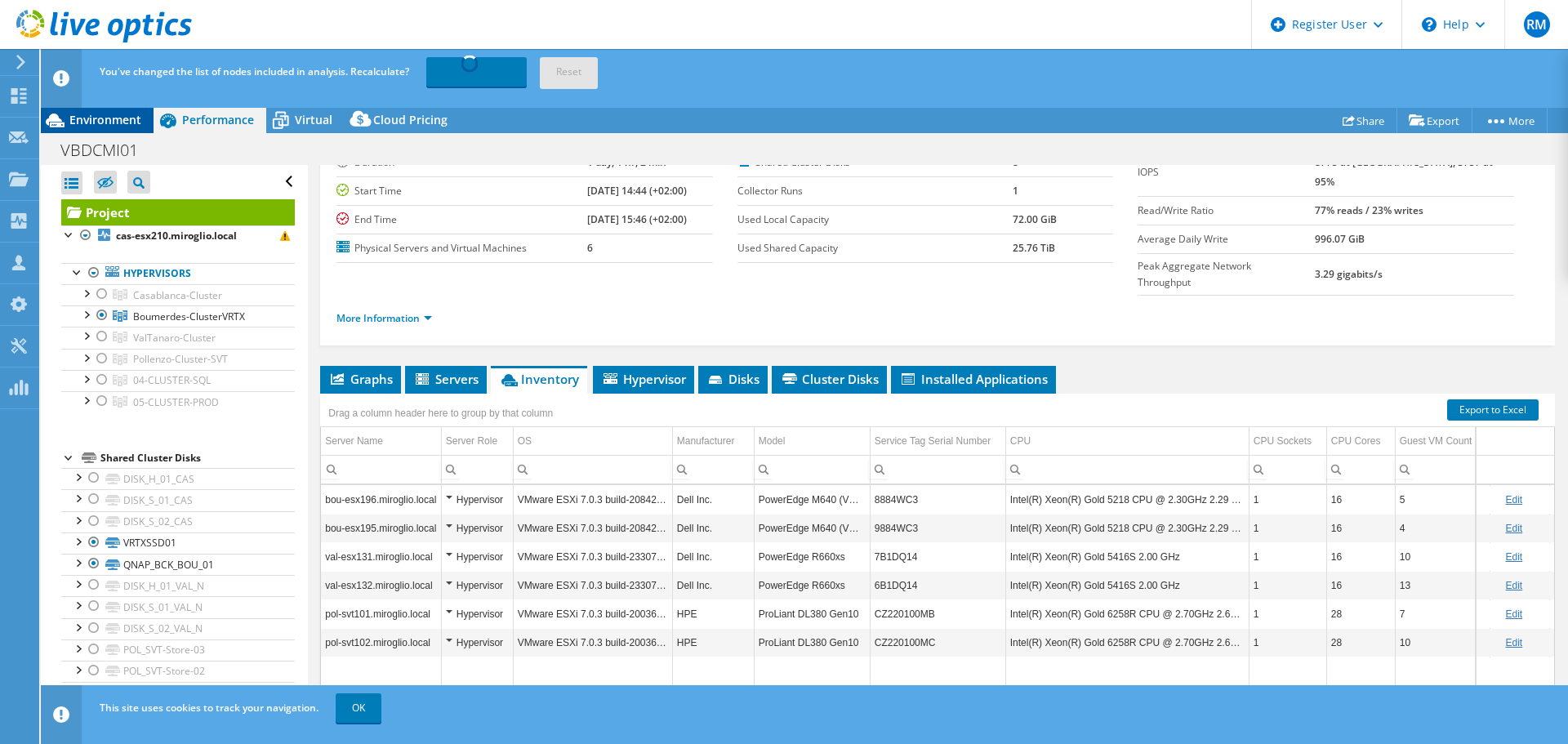
click at [88, 117] on span "Environment" at bounding box center [105, 120] width 72 height 16
